Goal: Information Seeking & Learning: Learn about a topic

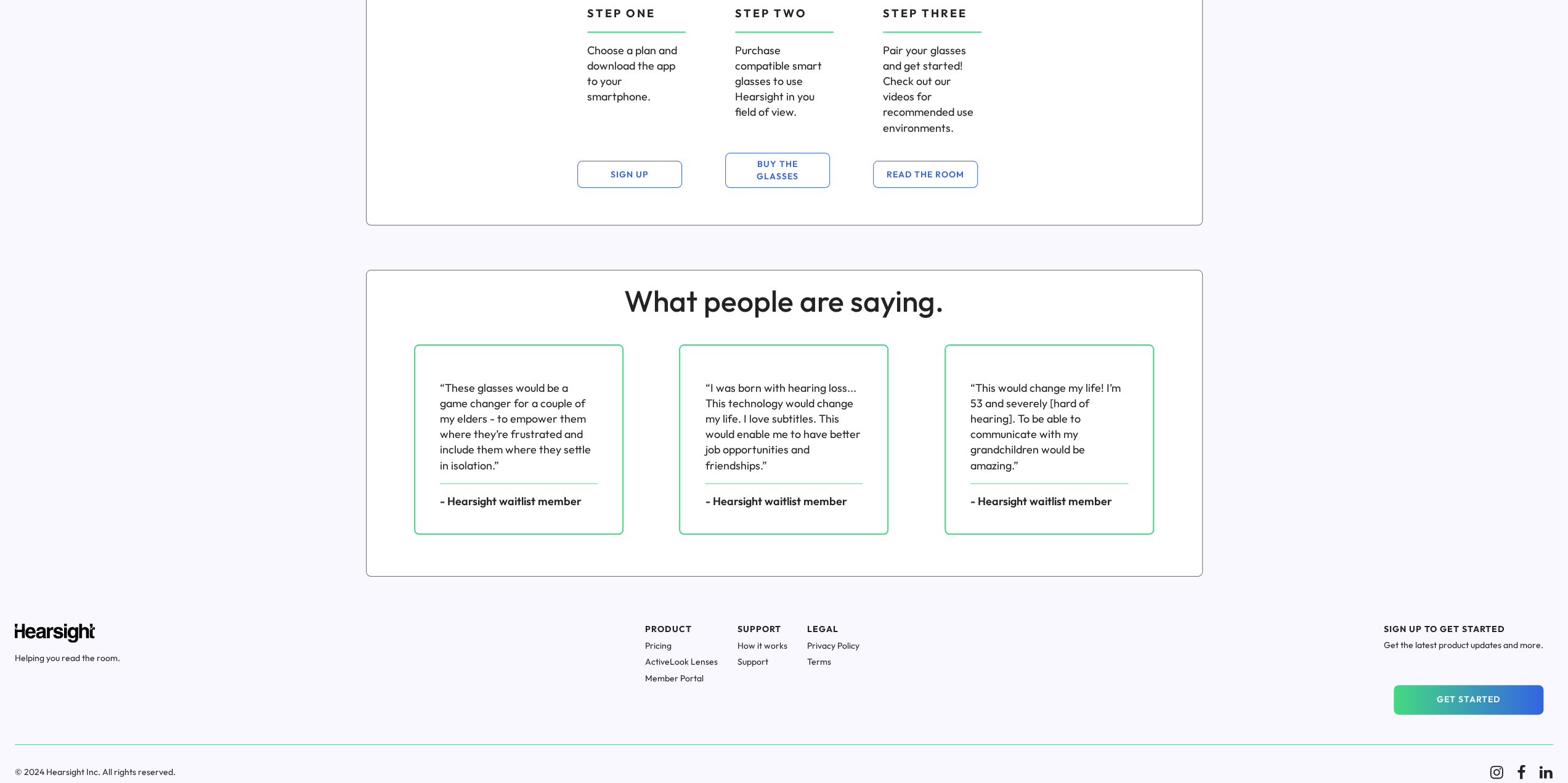
scroll to position [1416, 0]
click at [674, 641] on h1 "Pricing" at bounding box center [681, 643] width 73 height 11
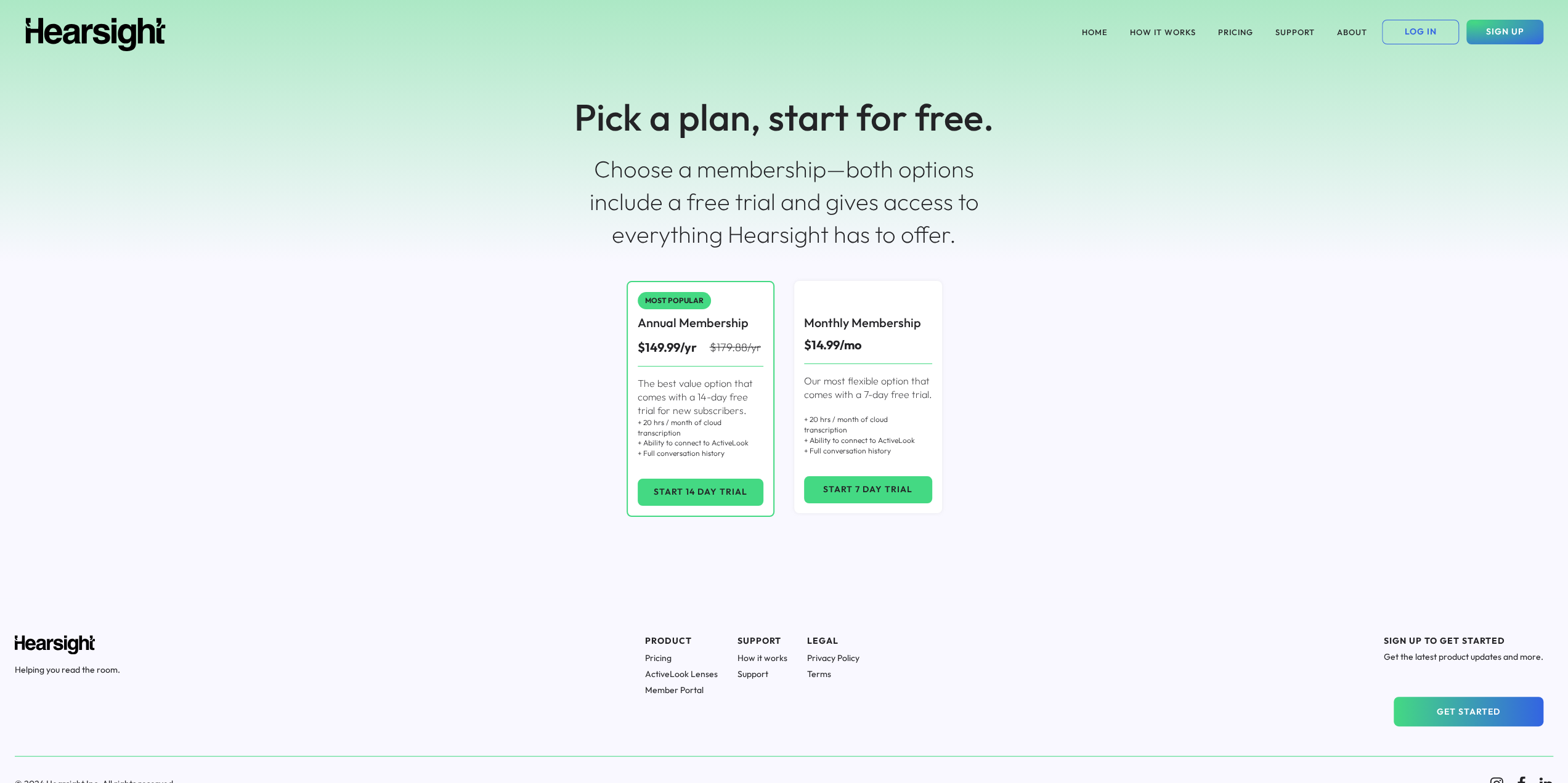
click at [671, 640] on div "PRODUCT" at bounding box center [681, 641] width 73 height 12
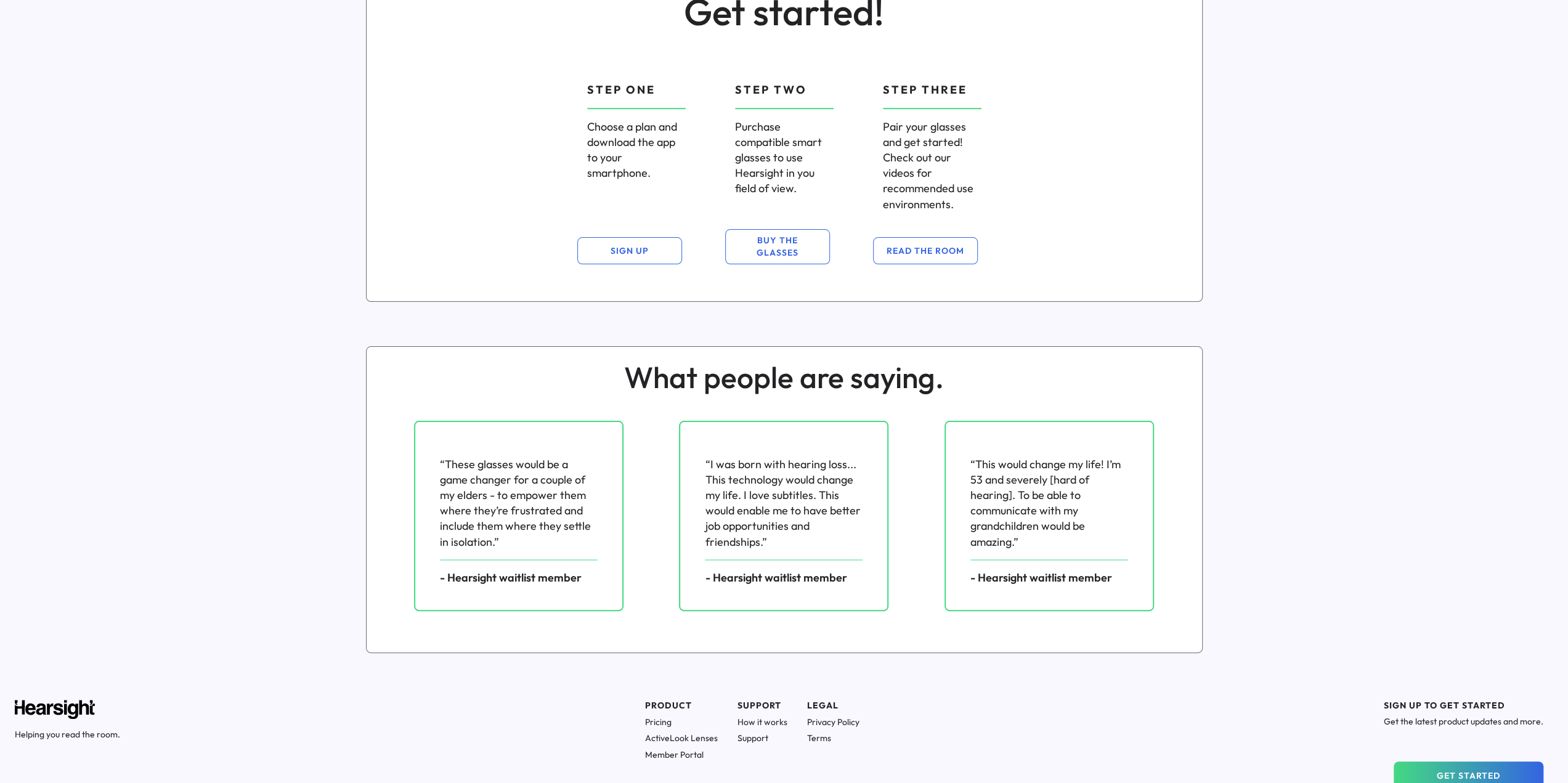
scroll to position [1292, 0]
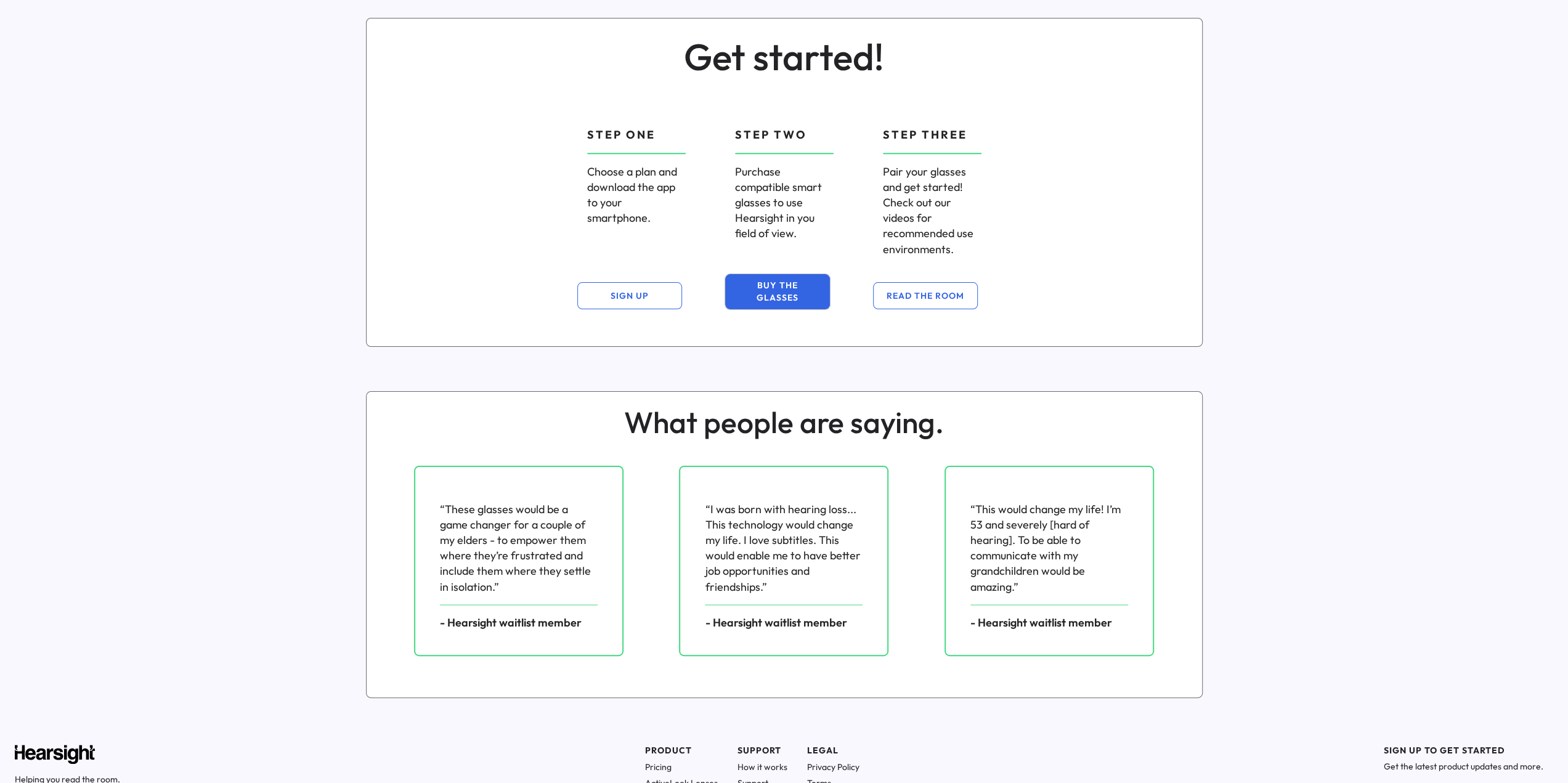
click at [788, 297] on button "BUY THE GLASSES" at bounding box center [778, 292] width 105 height 35
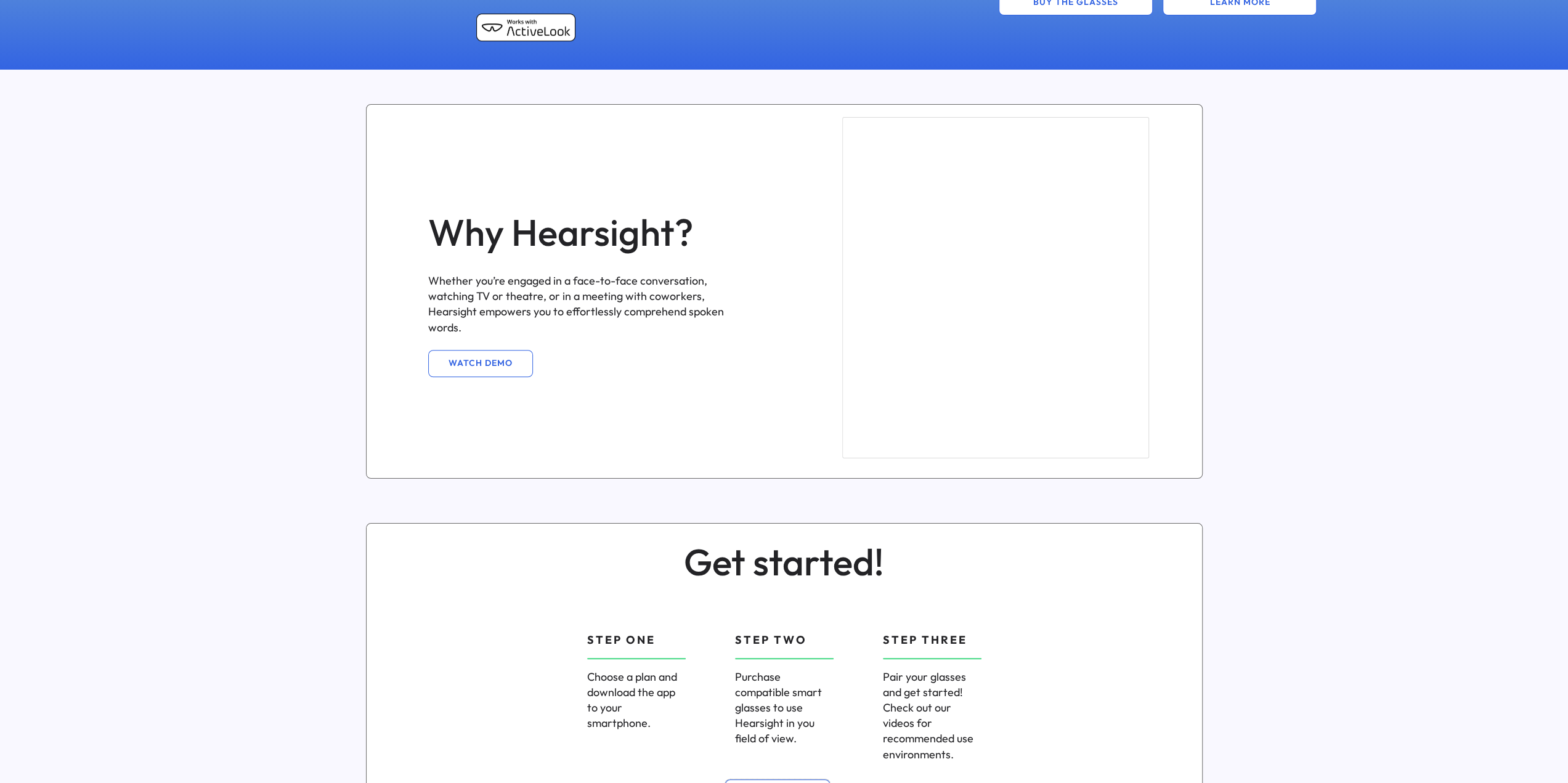
scroll to position [738, 0]
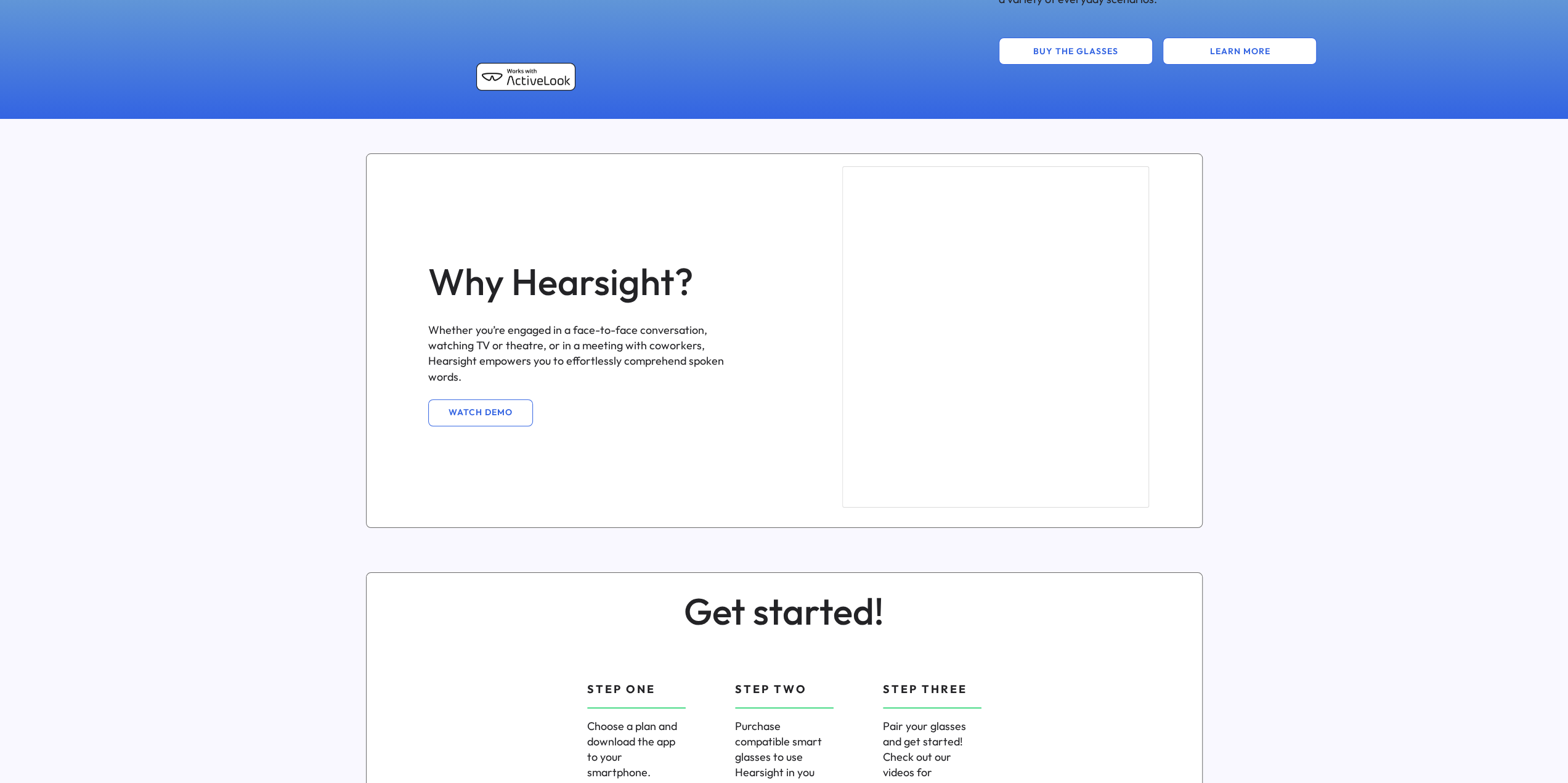
click at [638, 480] on div "Why Hearsight? Whether you’re engaged in a face-to-face conversation, watching …" at bounding box center [784, 341] width 836 height 375
click at [472, 407] on button "WATCH DEMO" at bounding box center [481, 412] width 105 height 27
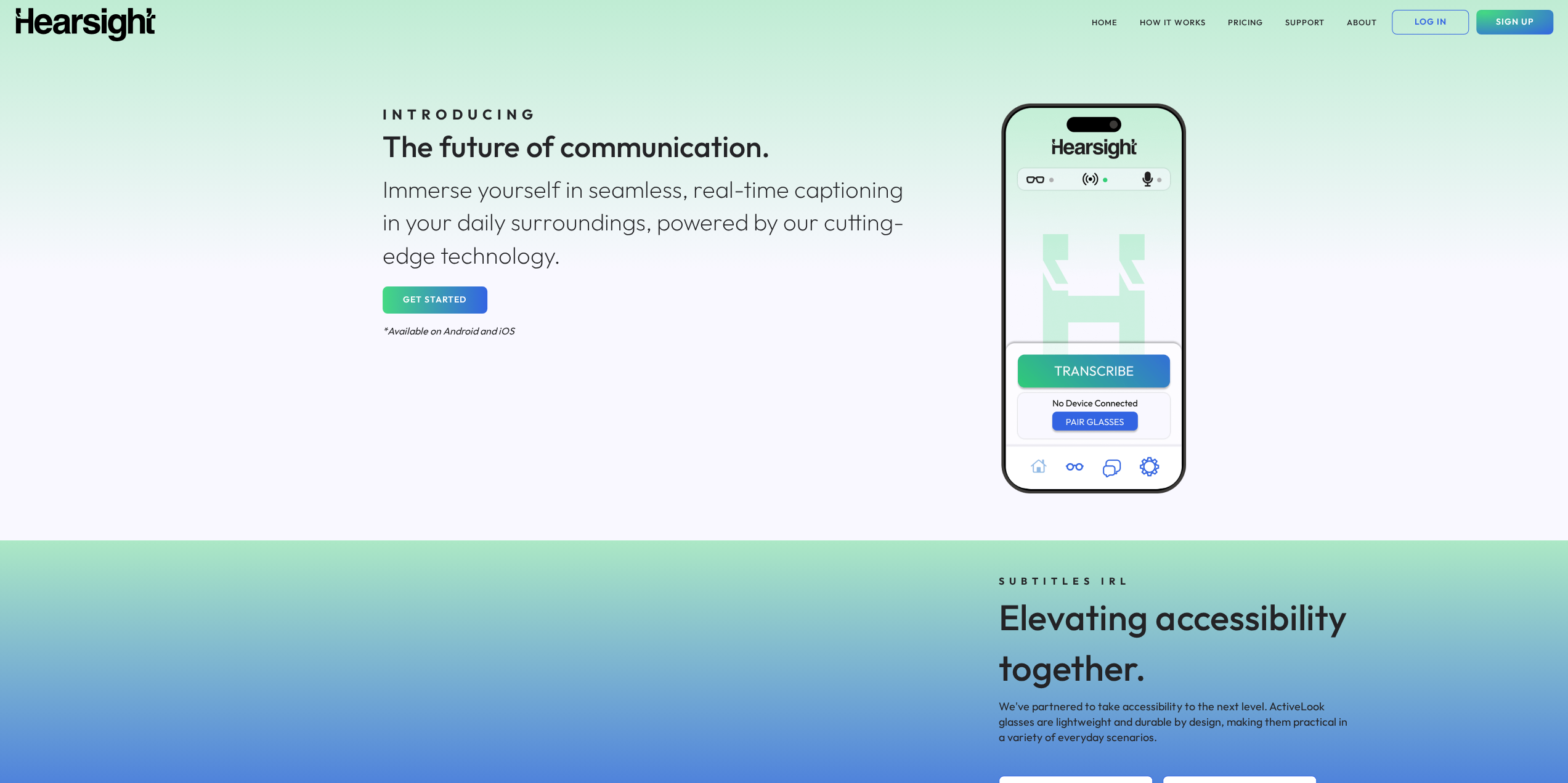
click at [1288, 216] on div "HOME HOW IT WORKS PRICING SUPPORT ABOUT LOG IN SIGN UP INTRODUCING The future o…" at bounding box center [784, 270] width 1568 height 540
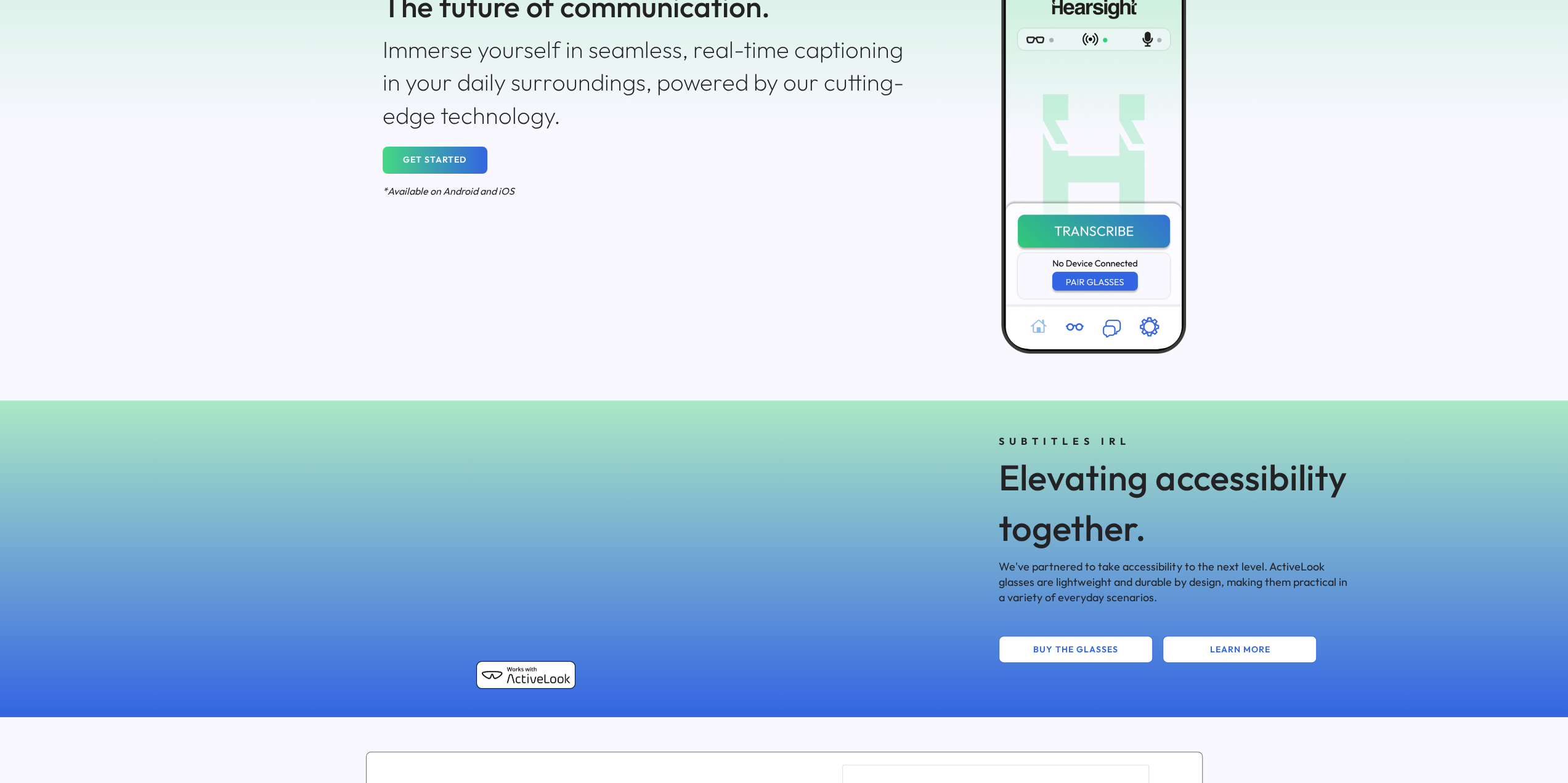
scroll to position [185, 0]
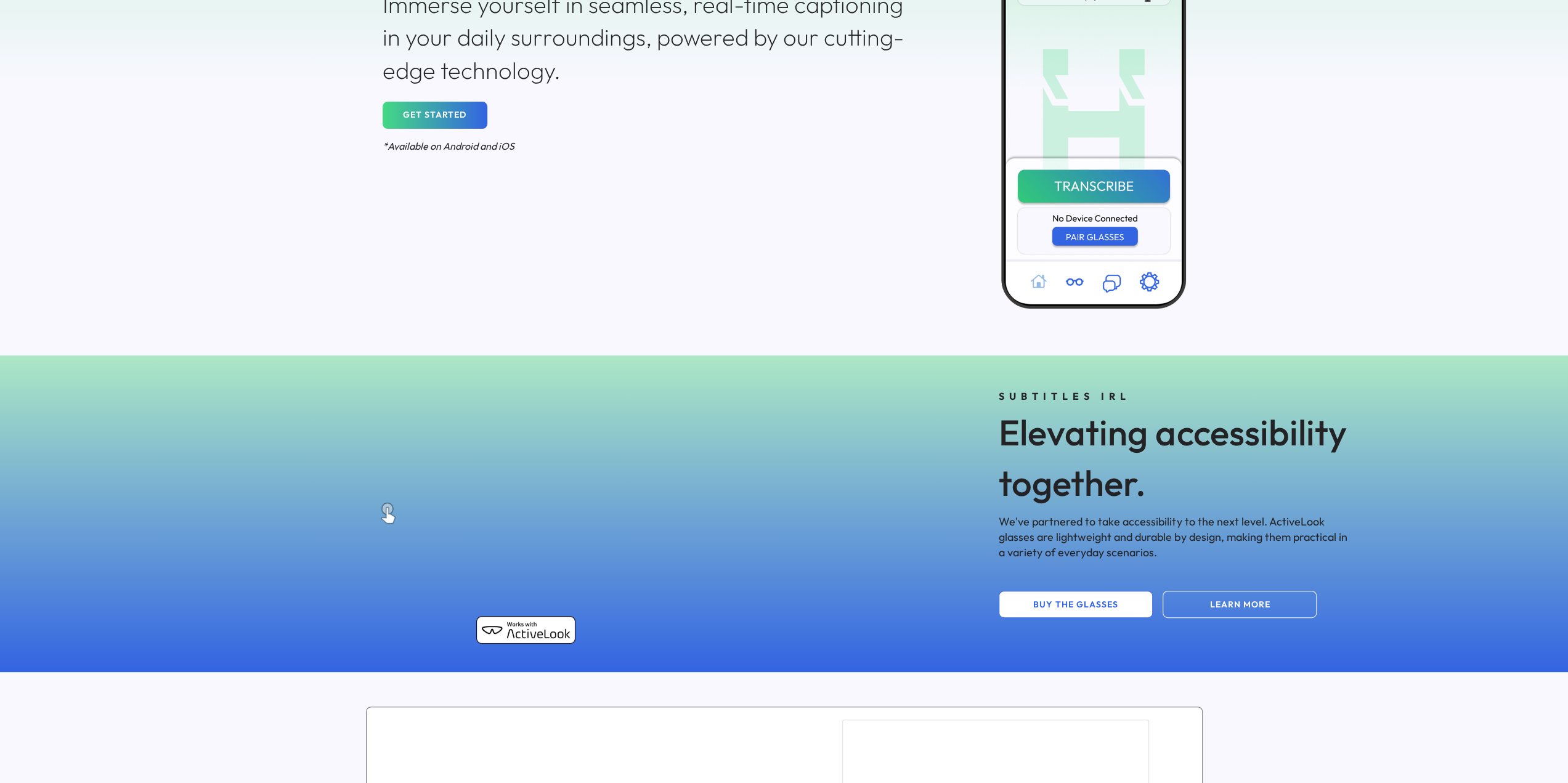
click at [1282, 595] on button "LEARN MORE" at bounding box center [1240, 604] width 154 height 27
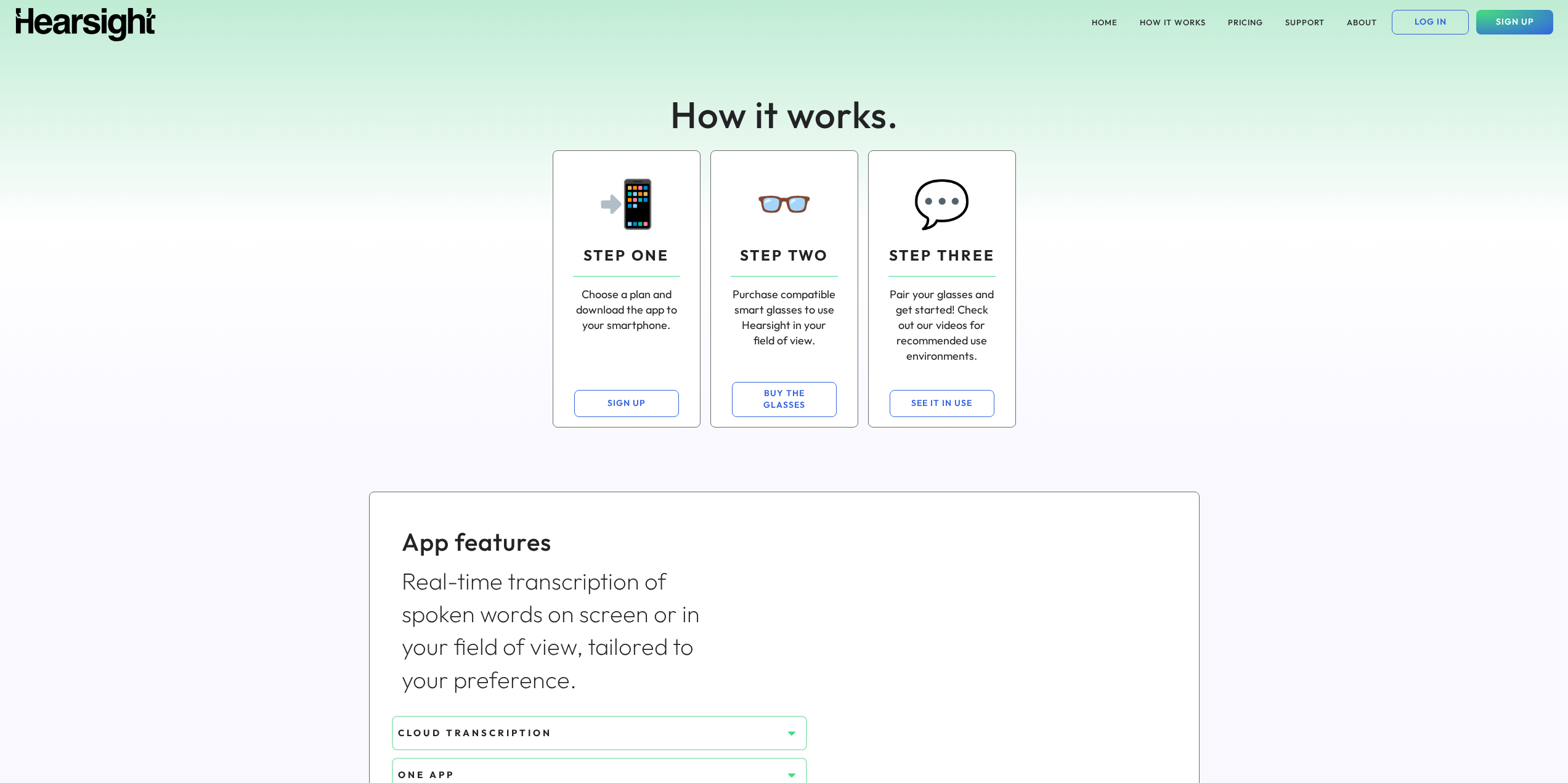
click at [1255, 359] on div "How it works. 📲 STEP ONE Choose a plan and download the app to your smartphone.…" at bounding box center [784, 250] width 1568 height 413
